Goal: Task Accomplishment & Management: Complete application form

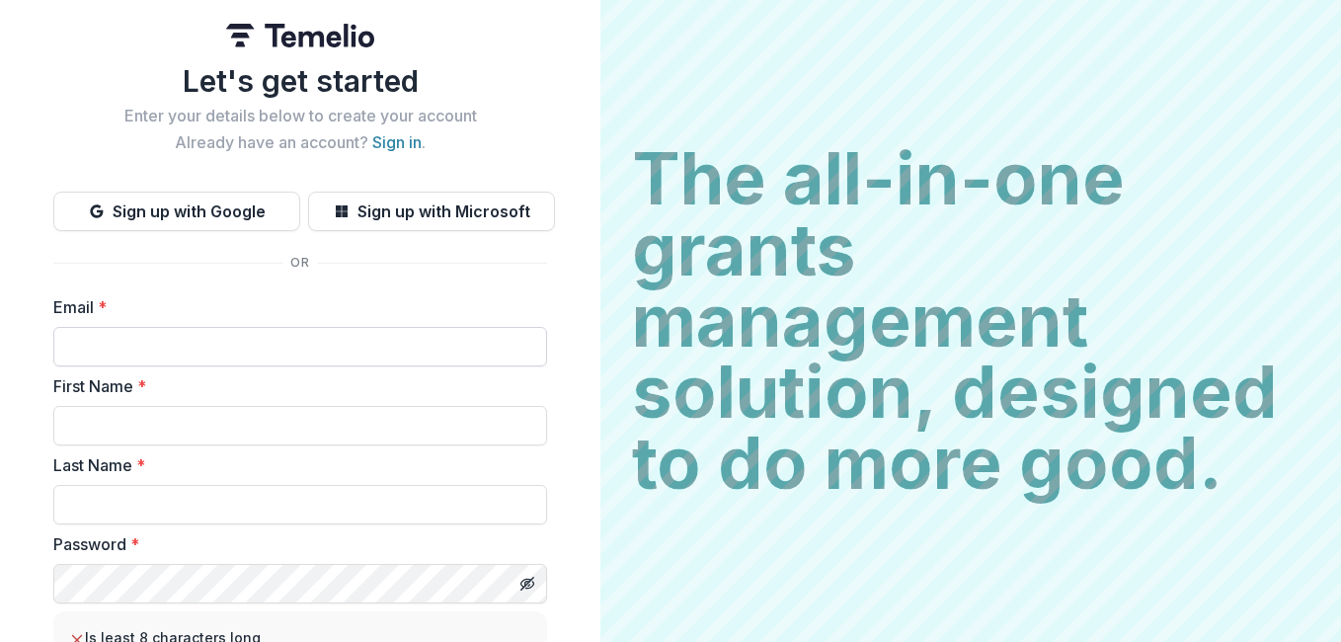
click at [109, 336] on input "Email *" at bounding box center [300, 346] width 494 height 39
type input "**********"
type input "*****"
type input "****"
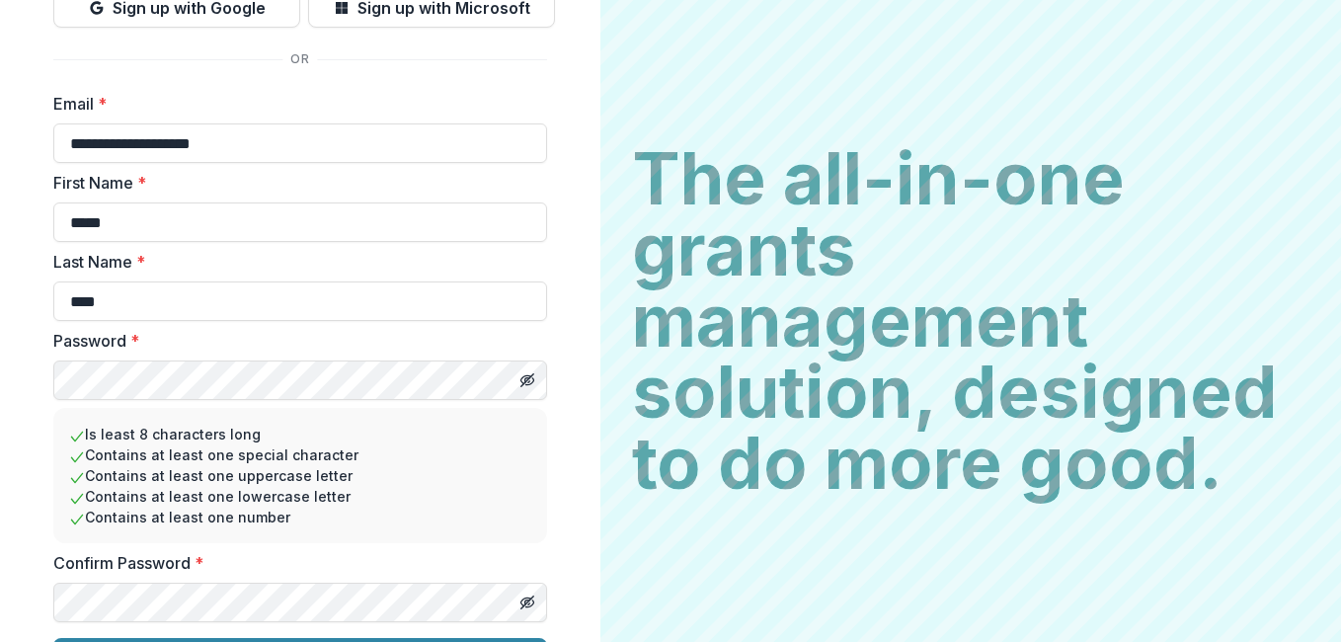
scroll to position [255, 0]
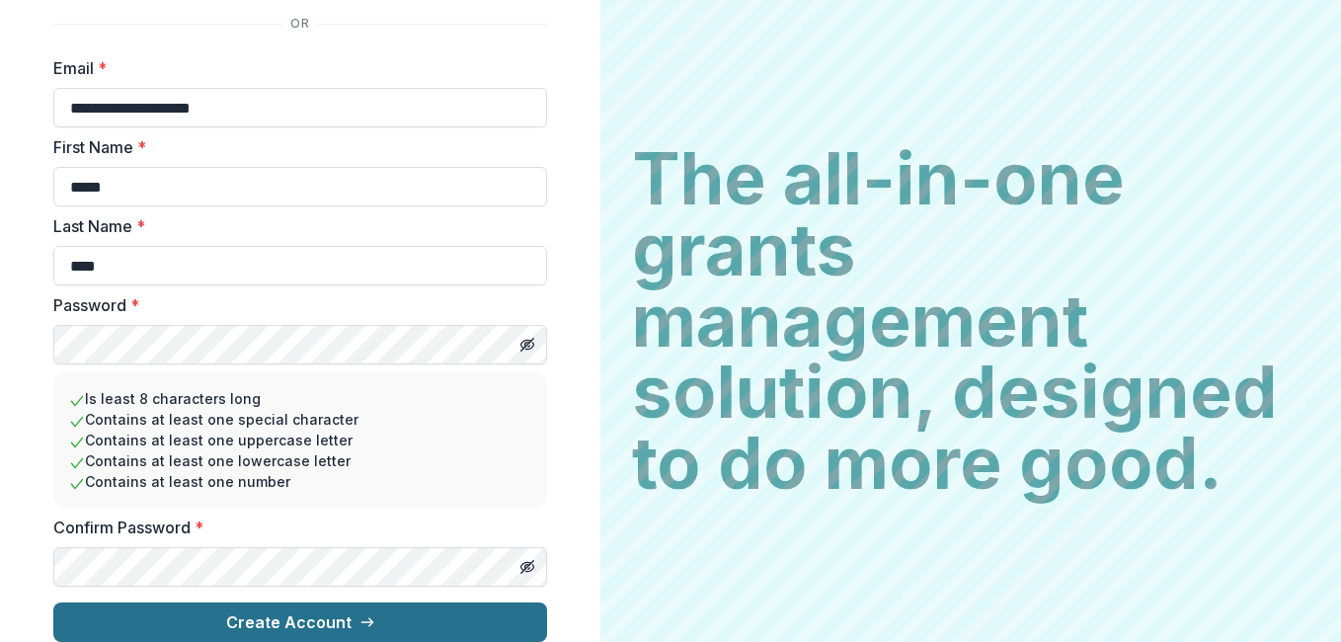
click at [234, 608] on button "Create Account" at bounding box center [300, 621] width 494 height 39
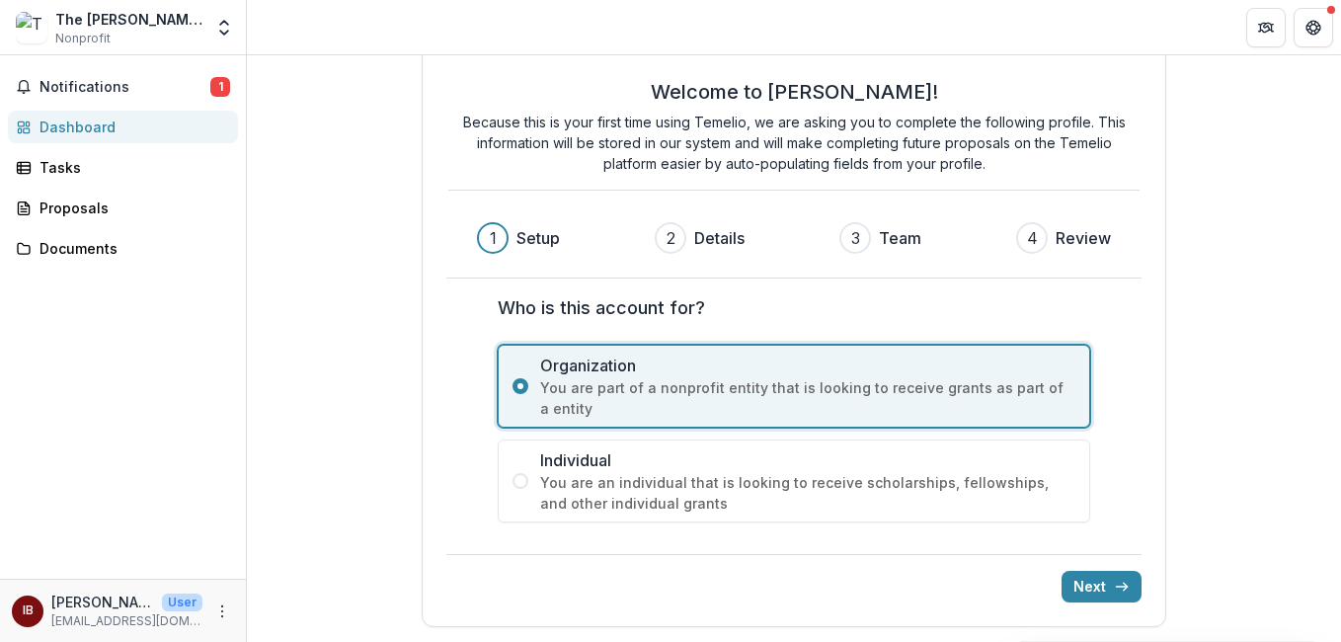
scroll to position [40, 0]
click at [1086, 590] on button "Next" at bounding box center [1101, 586] width 80 height 32
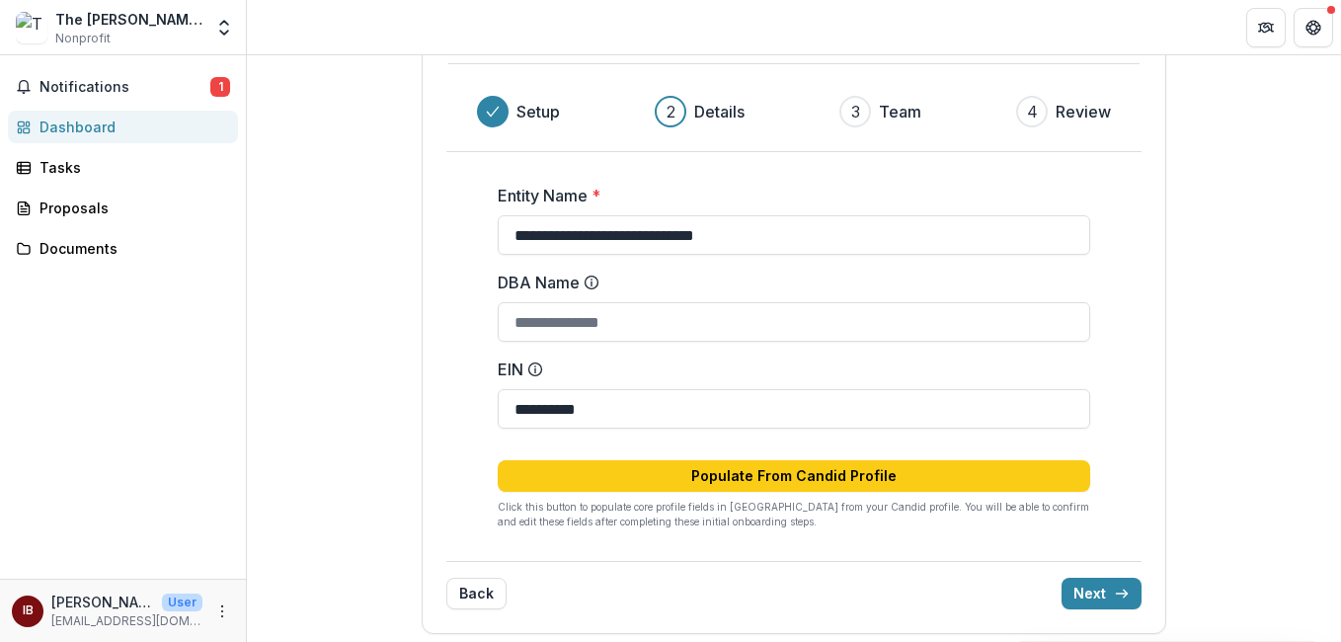
scroll to position [174, 0]
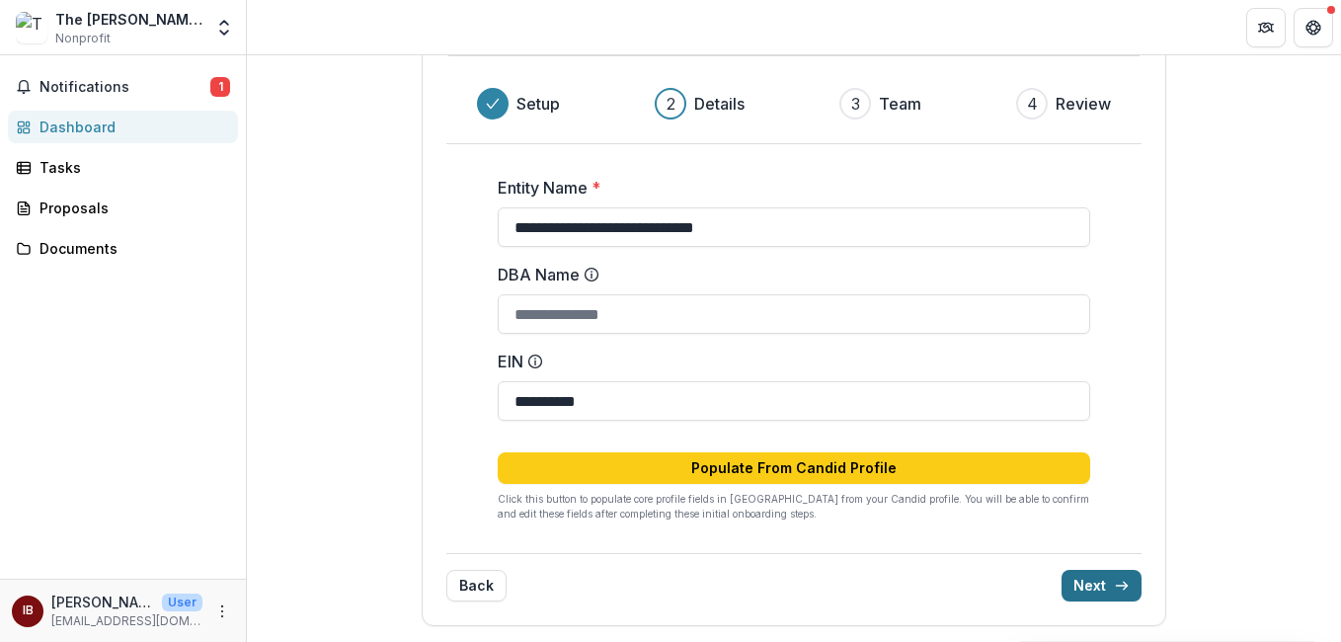
click at [1104, 580] on button "Next" at bounding box center [1101, 586] width 80 height 32
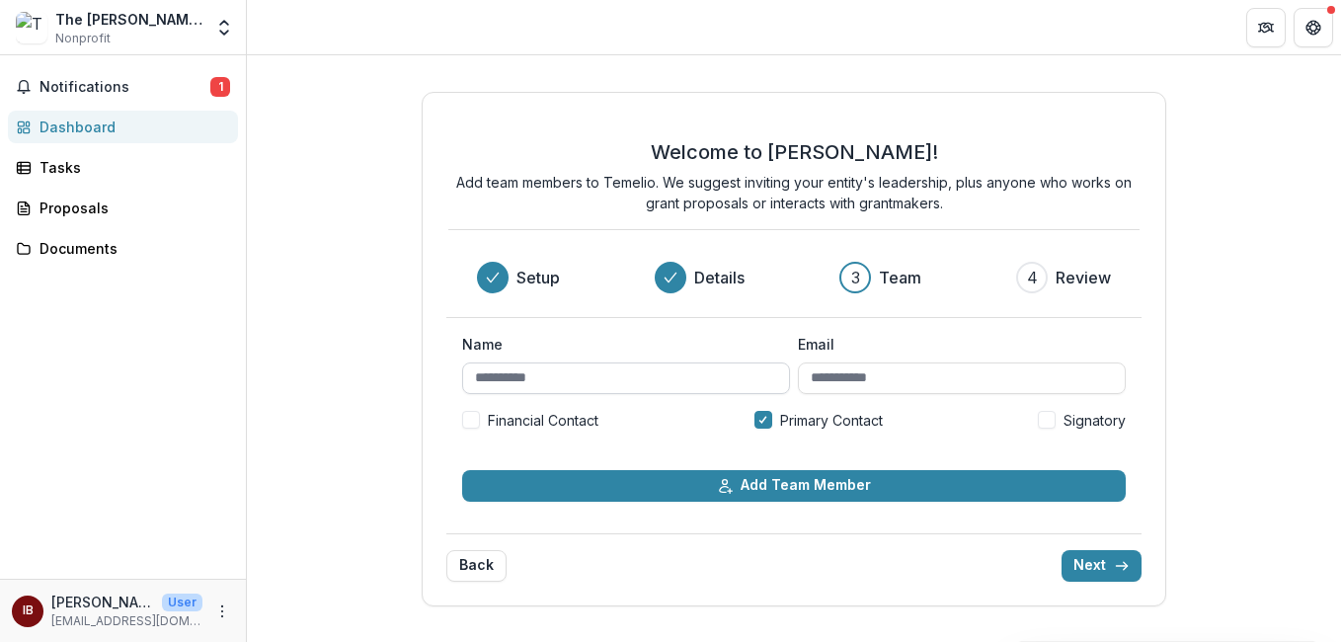
click at [514, 377] on input "Name" at bounding box center [626, 378] width 328 height 32
type input "**********"
click at [861, 381] on input "Email" at bounding box center [962, 378] width 328 height 32
type input "**********"
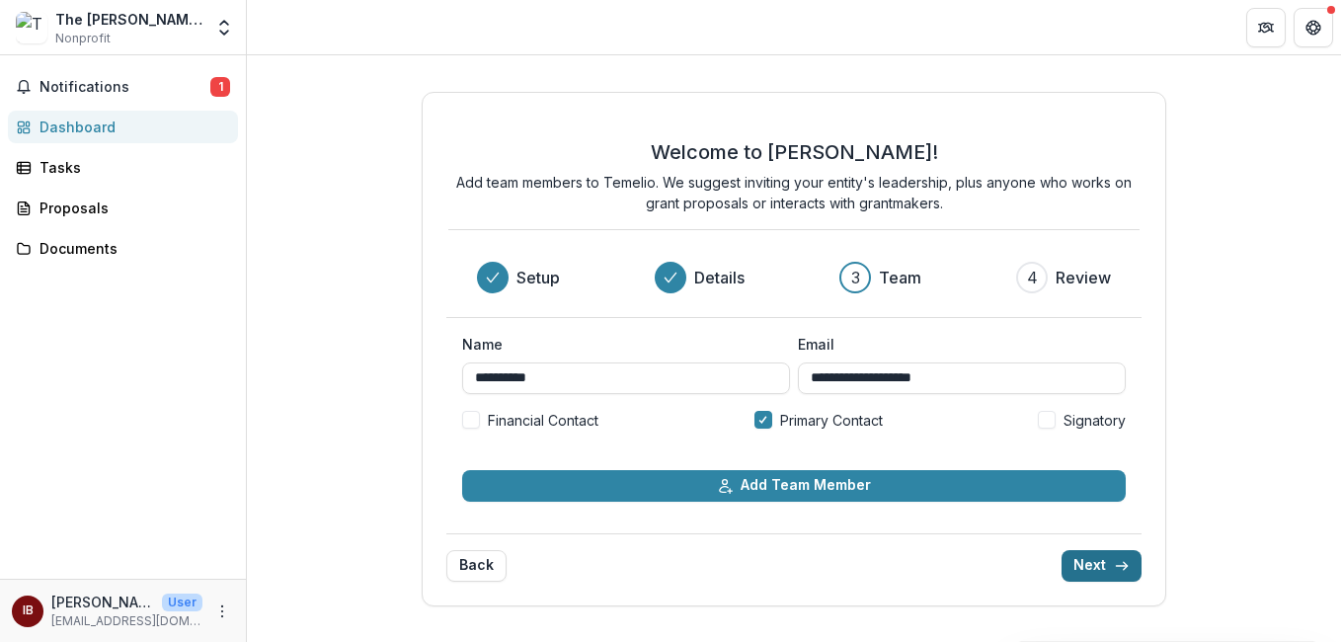
click at [1095, 570] on button "Next" at bounding box center [1101, 566] width 80 height 32
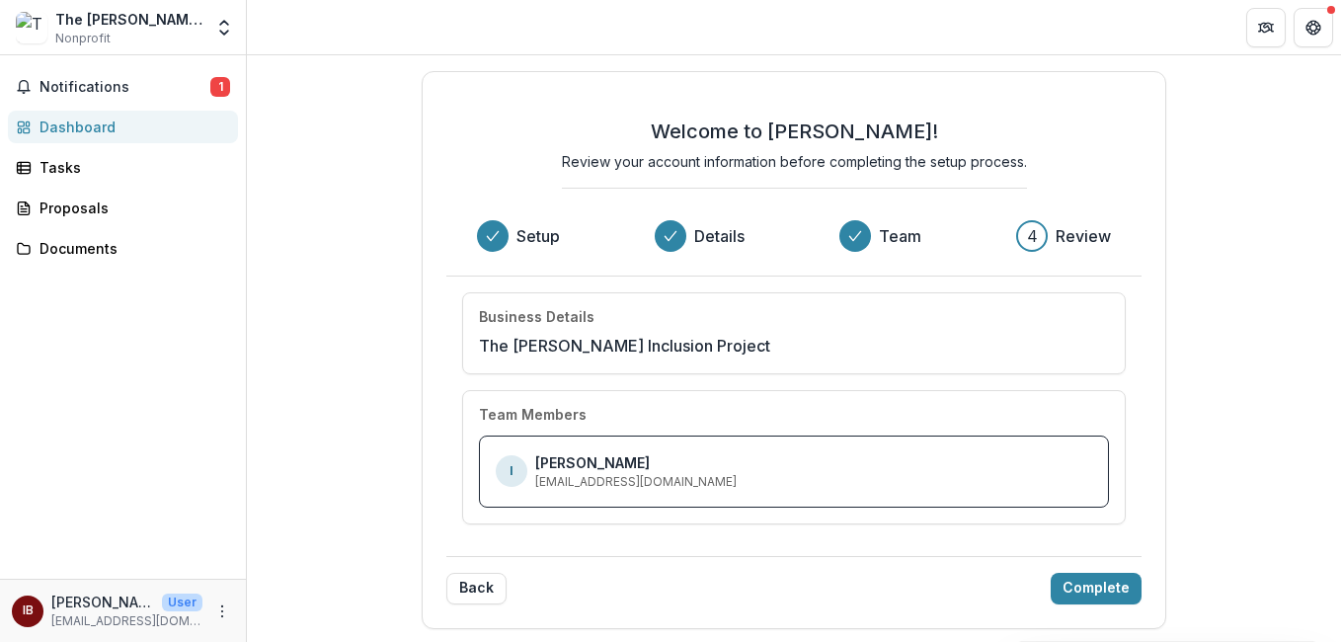
scroll to position [3, 0]
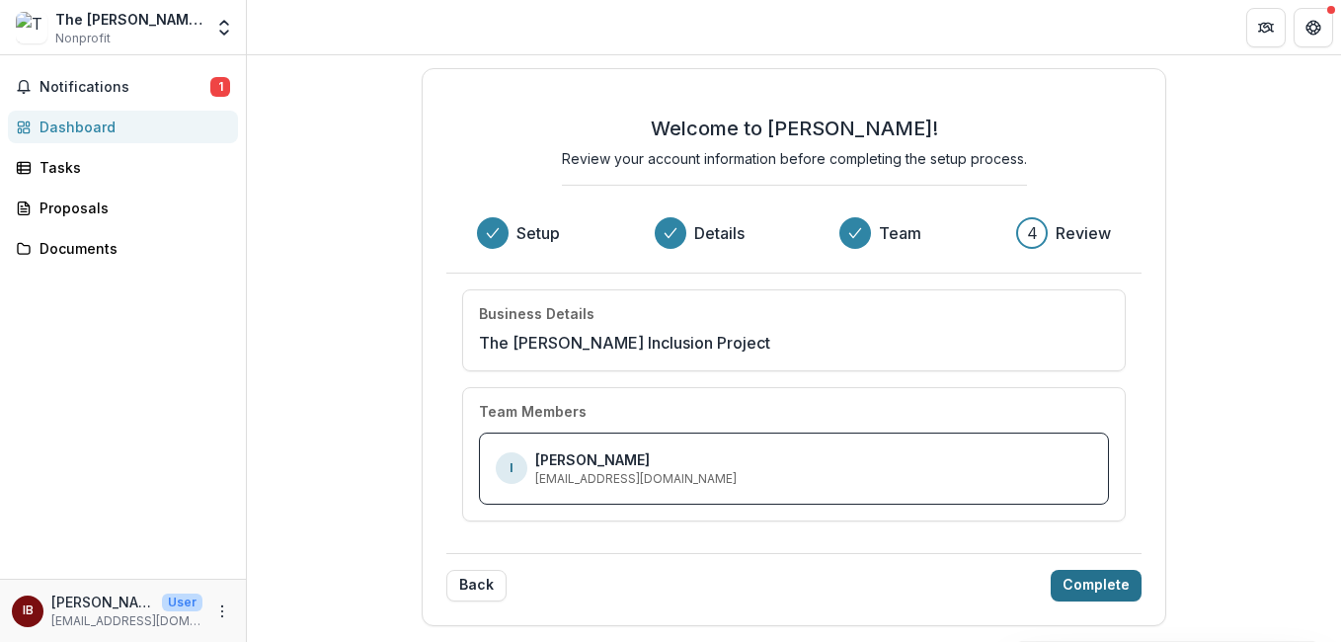
click at [1089, 585] on button "Complete" at bounding box center [1096, 586] width 91 height 32
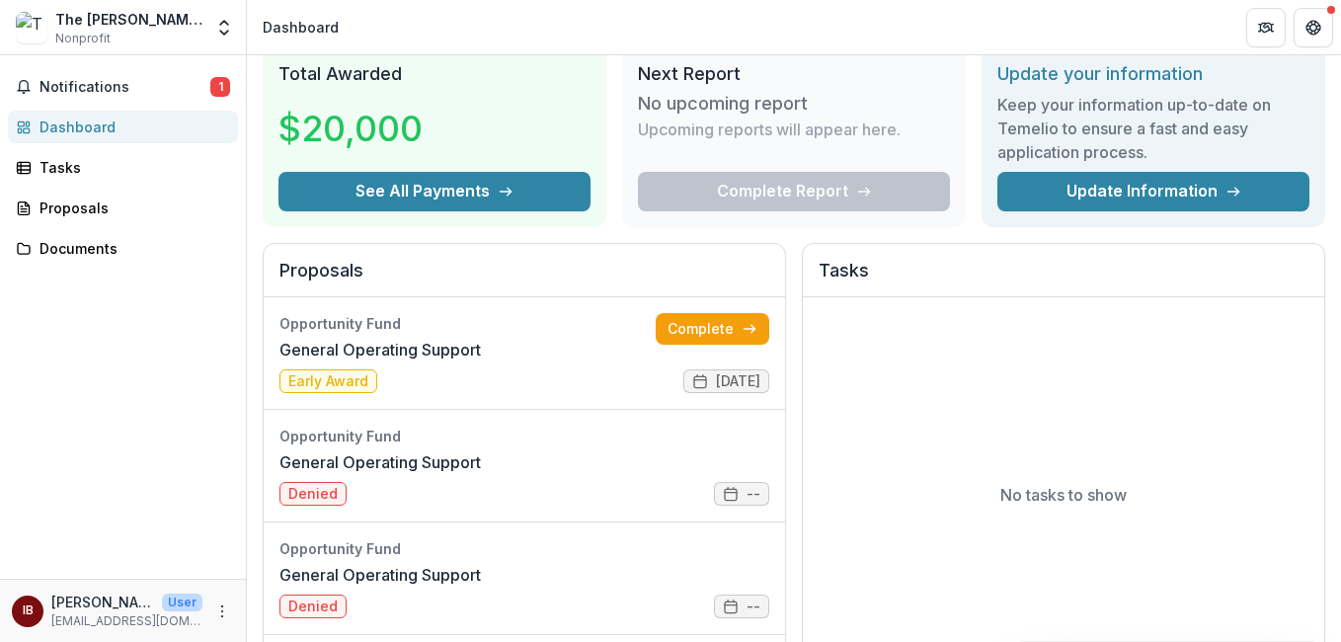
scroll to position [76, 0]
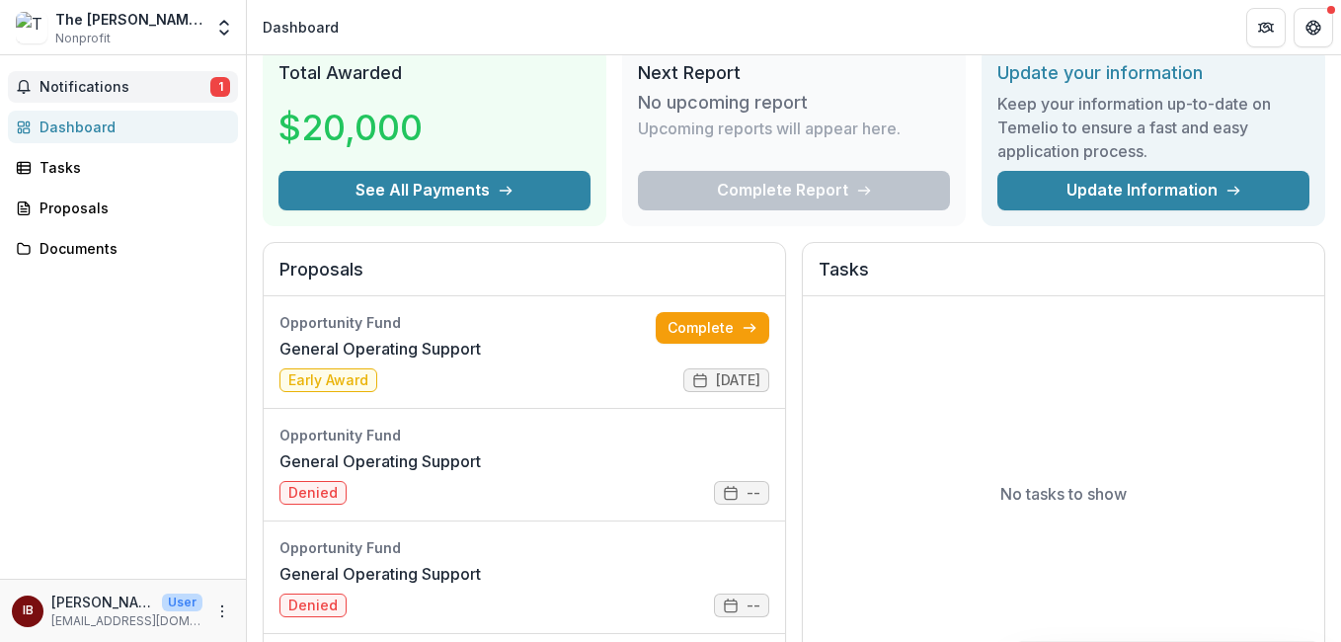
click at [62, 77] on button "Notifications 1" at bounding box center [123, 87] width 230 height 32
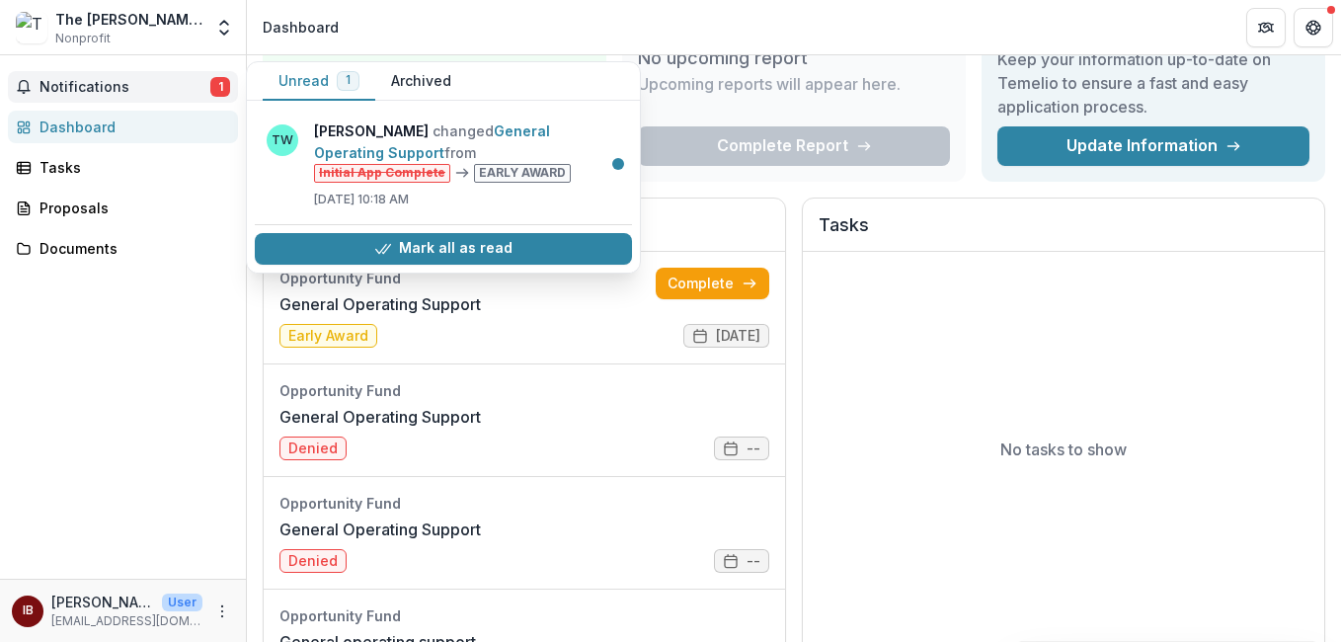
scroll to position [0, 0]
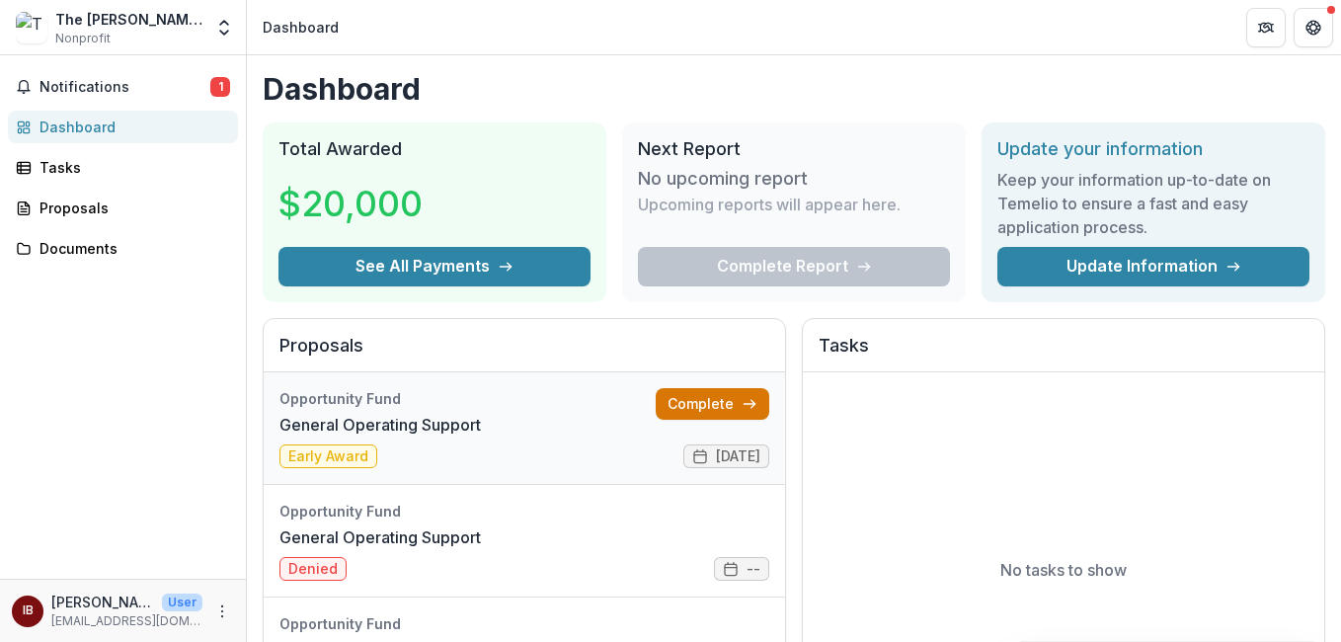
click at [694, 398] on link "Complete" at bounding box center [713, 404] width 114 height 32
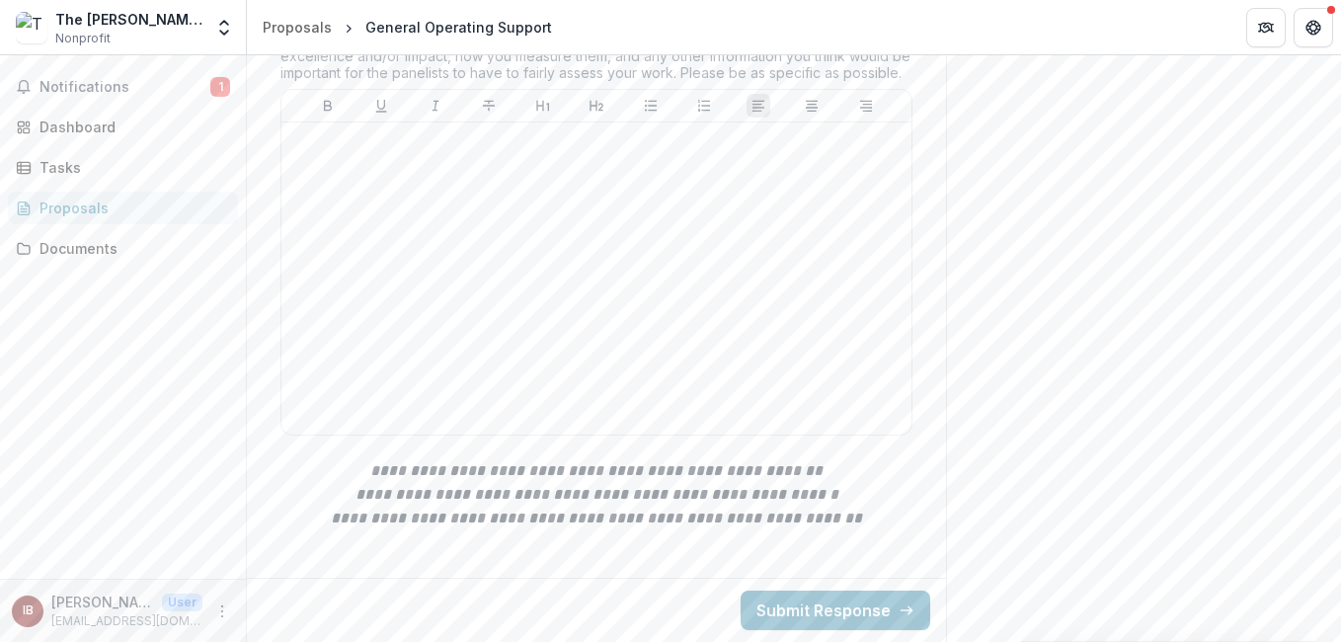
scroll to position [641, 0]
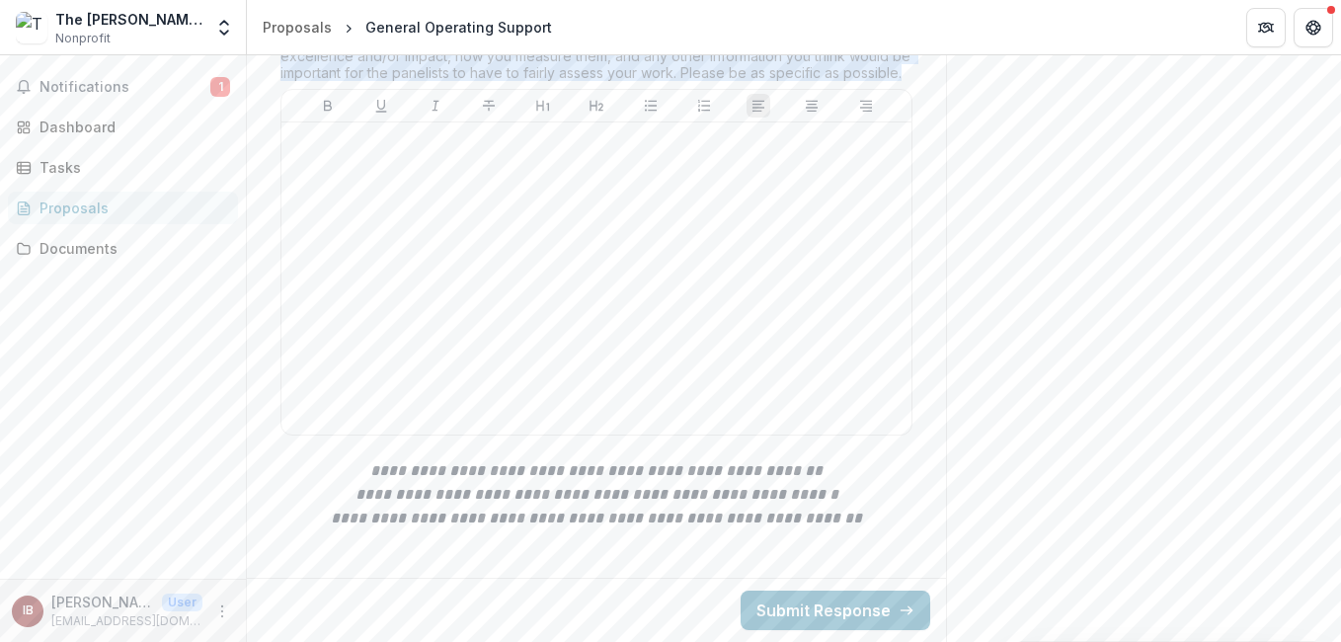
drag, startPoint x: 583, startPoint y: 192, endPoint x: 904, endPoint y: 232, distance: 324.4
click at [904, 89] on div "We acknowledge that the people reviewing your application are likely to have ga…" at bounding box center [596, 51] width 632 height 75
copy div "Please provide your own definitions of excellence and/or impact, how you measur…"
drag, startPoint x: 278, startPoint y: 173, endPoint x: 844, endPoint y: 223, distance: 568.0
click at [844, 89] on div "We acknowledge that the people reviewing your application are likely to have ga…" at bounding box center [596, 51] width 632 height 75
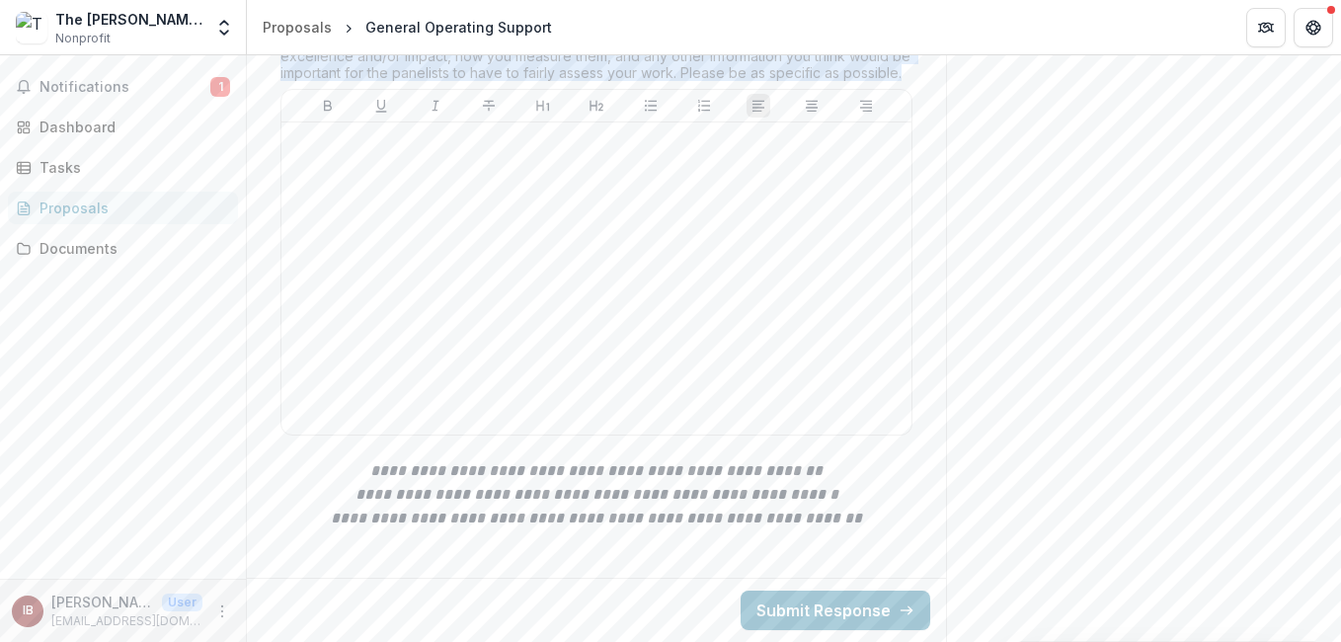
copy div "We acknowledge that the people reviewing your application are likely to have ga…"
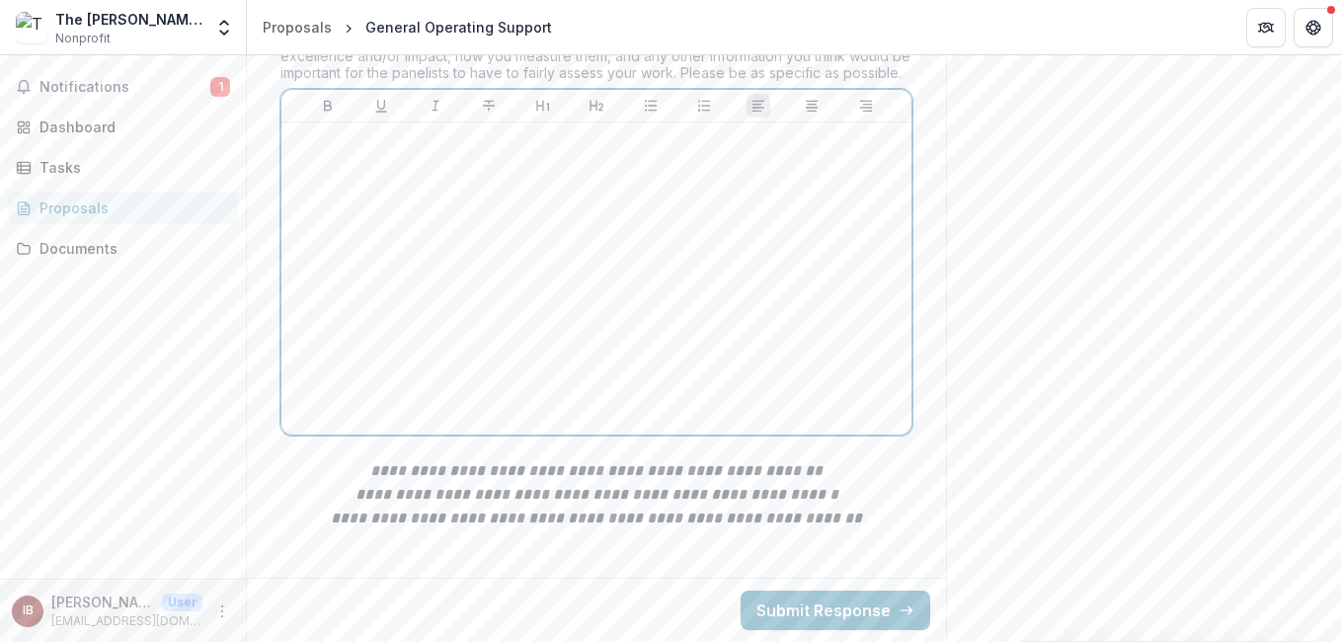
click at [472, 388] on div at bounding box center [596, 278] width 614 height 296
